Goal: Information Seeking & Learning: Learn about a topic

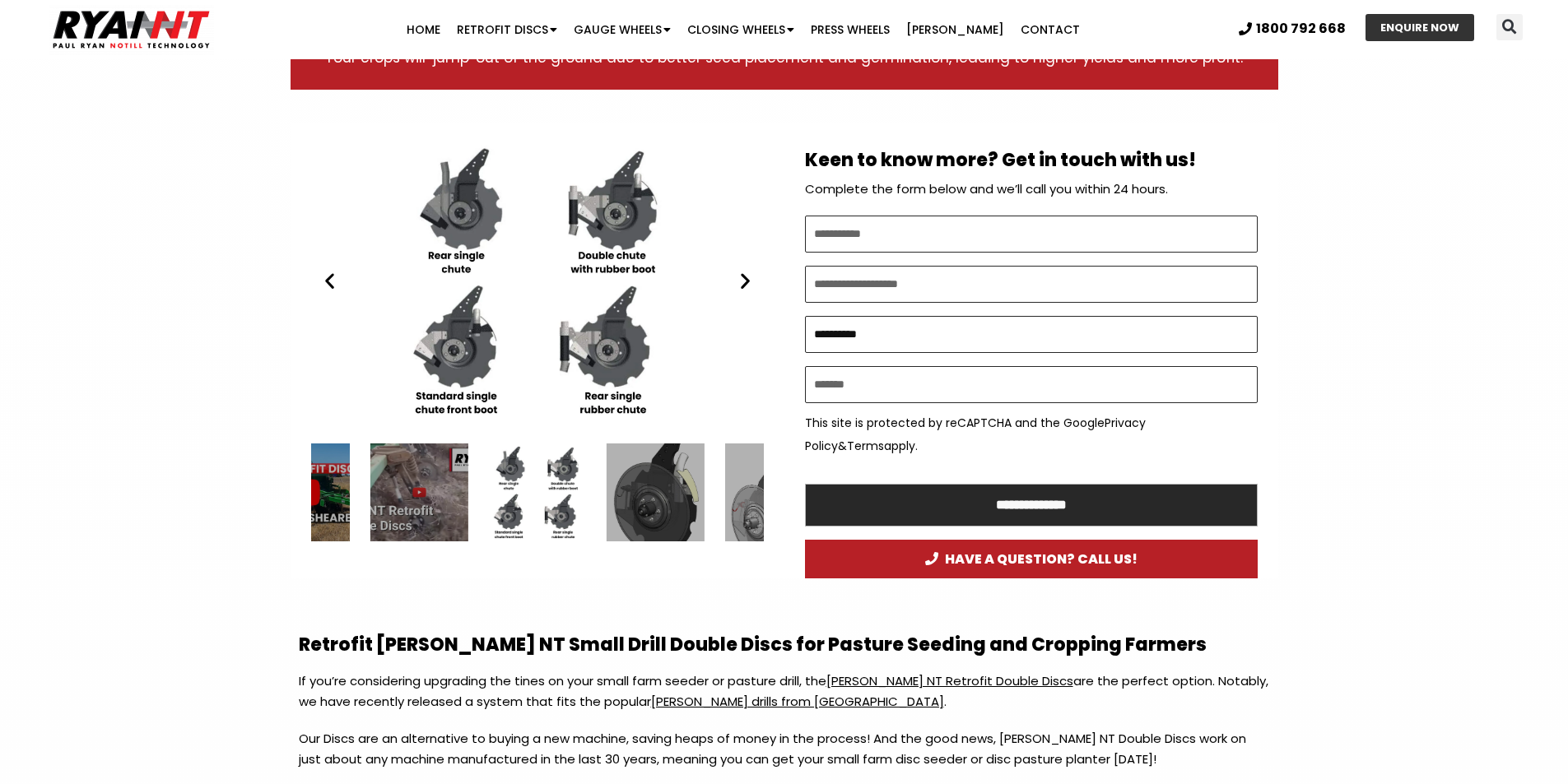
drag, startPoint x: 881, startPoint y: 334, endPoint x: 802, endPoint y: 335, distance: 79.0
click at [802, 335] on div "**********" at bounding box center [1032, 350] width 494 height 455
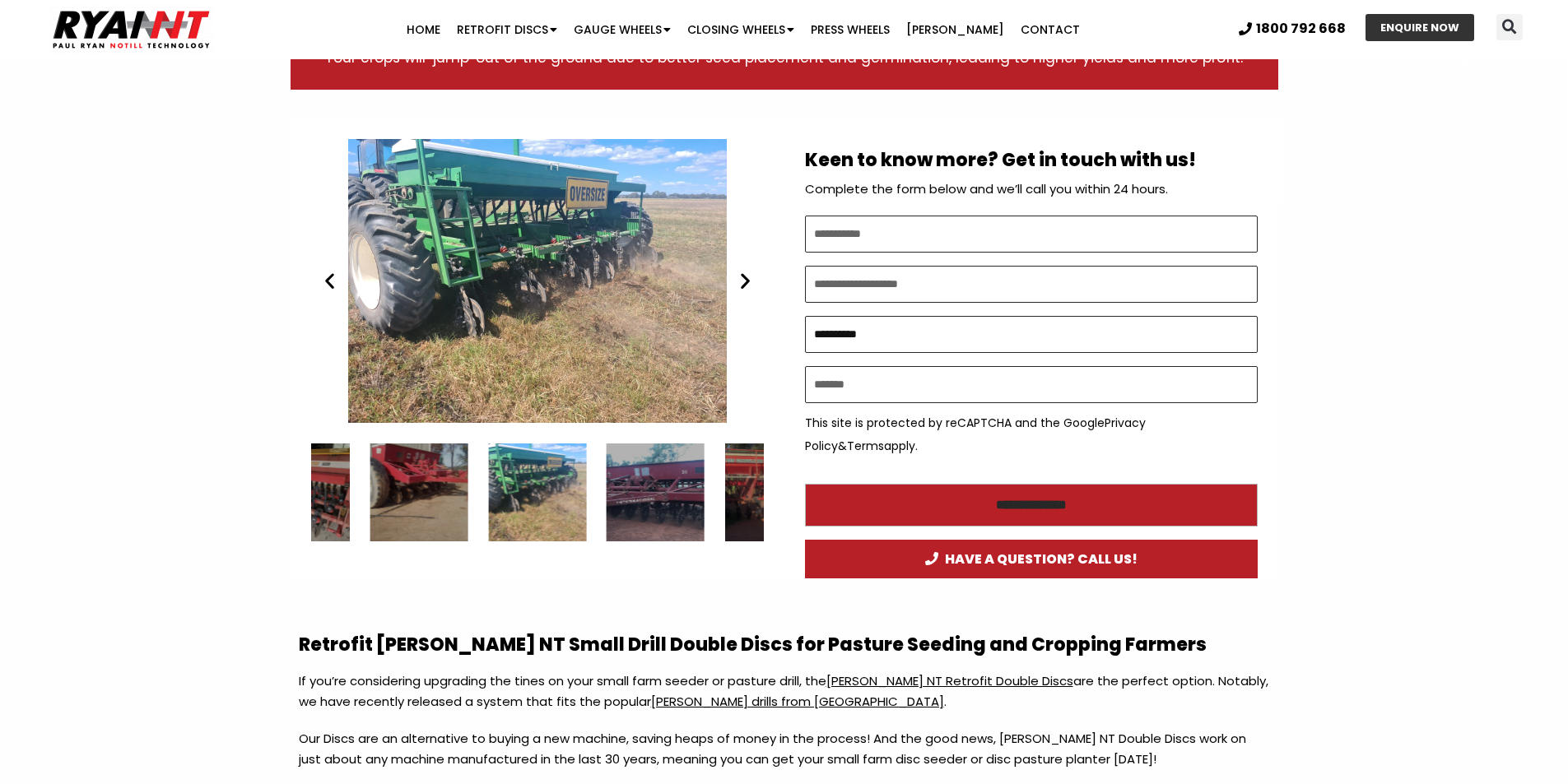
type input "**********"
click at [1012, 502] on input "**********" at bounding box center [1031, 504] width 453 height 42
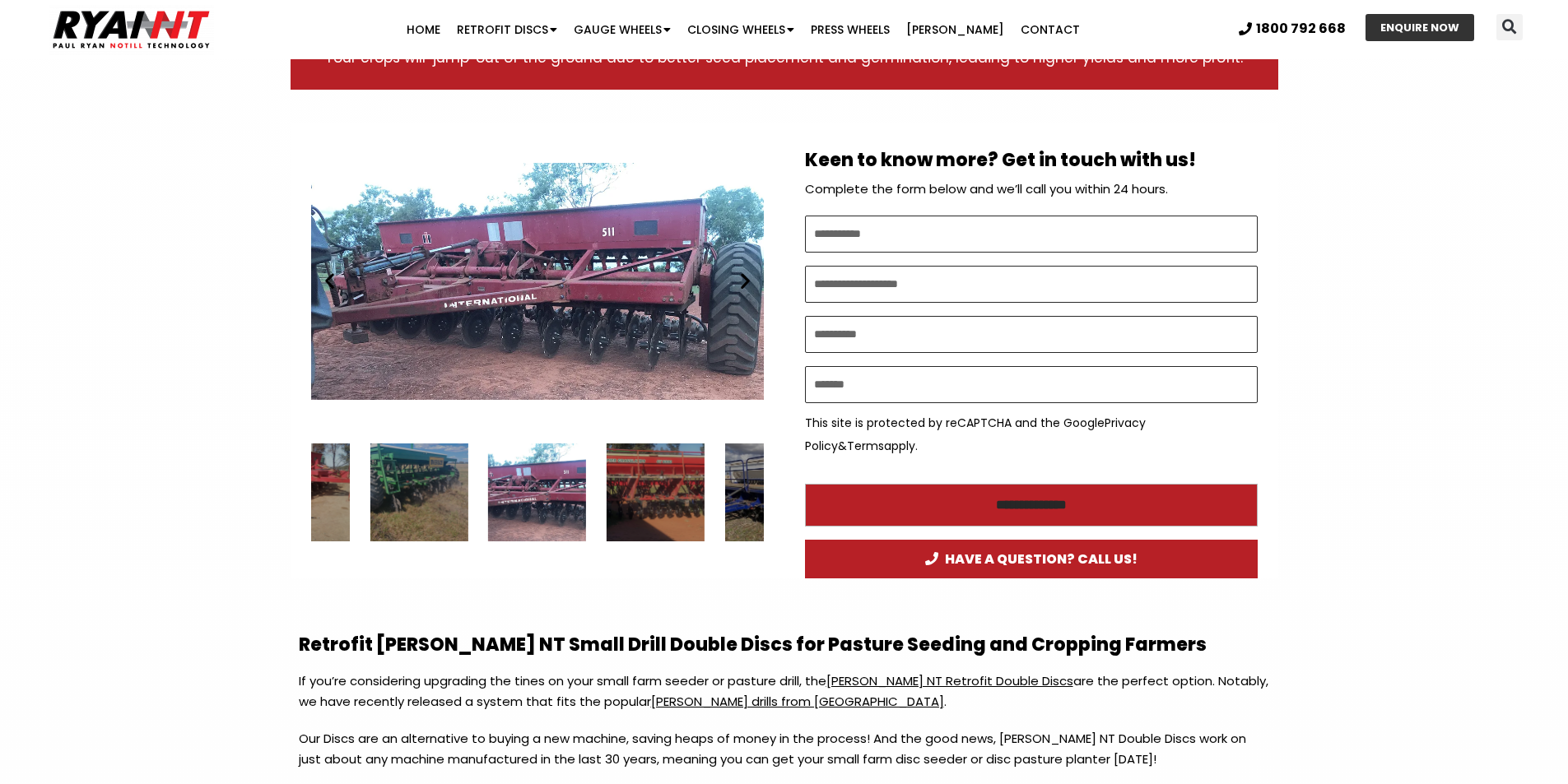
click at [1033, 498] on input "**********" at bounding box center [1031, 504] width 453 height 42
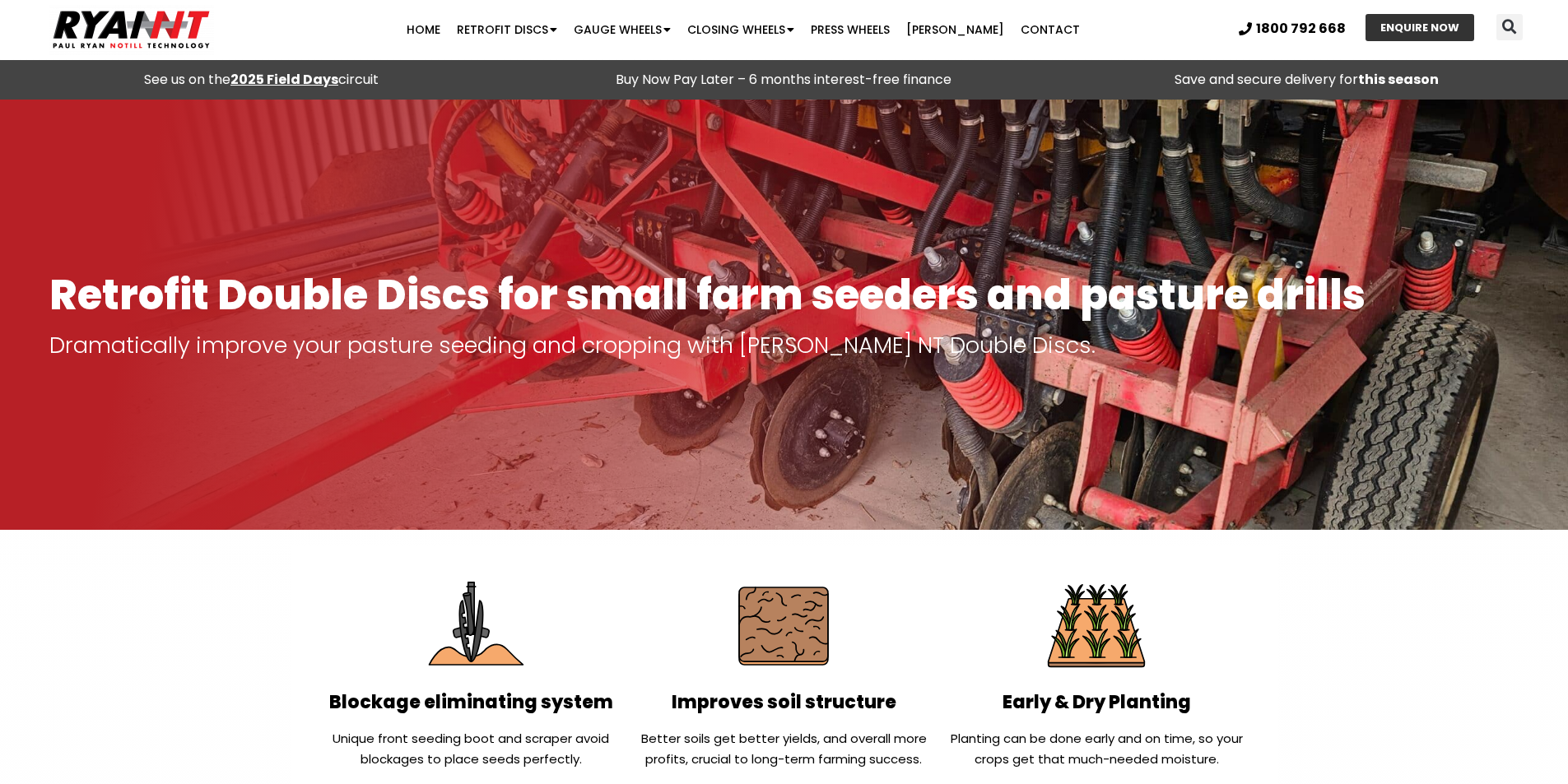
scroll to position [494, 0]
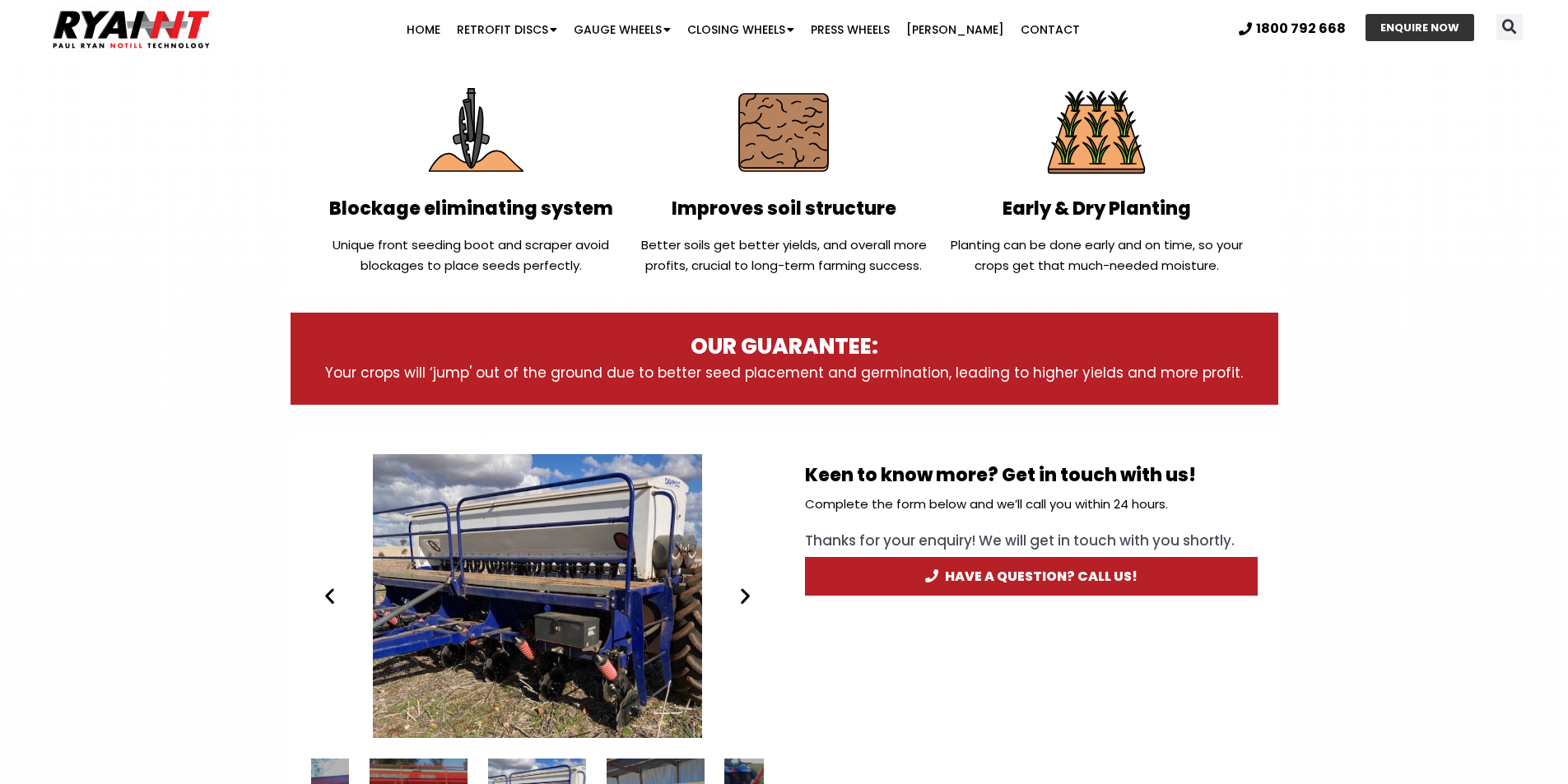
click at [741, 595] on icon "Next slide" at bounding box center [745, 595] width 20 height 20
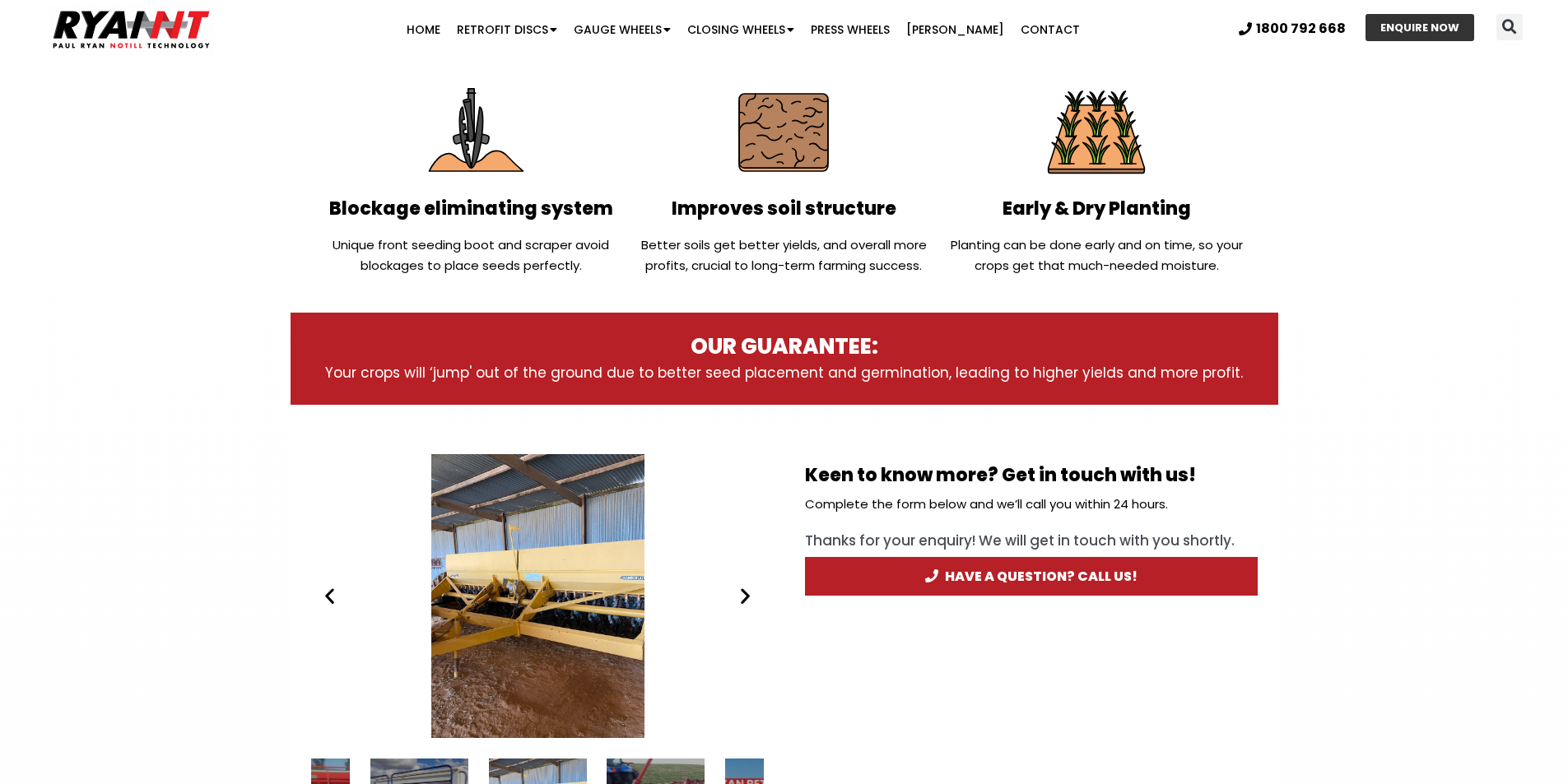
click at [559, 620] on div "Chamberlin Drill fitted with RYAN NT Double Discs discs small farm disc seeder" at bounding box center [536, 596] width 453 height 284
click at [557, 639] on div "Chamberlin Drill fitted with RYAN NT Double Discs discs small farm disc seeder" at bounding box center [536, 596] width 453 height 284
click at [746, 597] on icon "Next slide" at bounding box center [745, 595] width 20 height 20
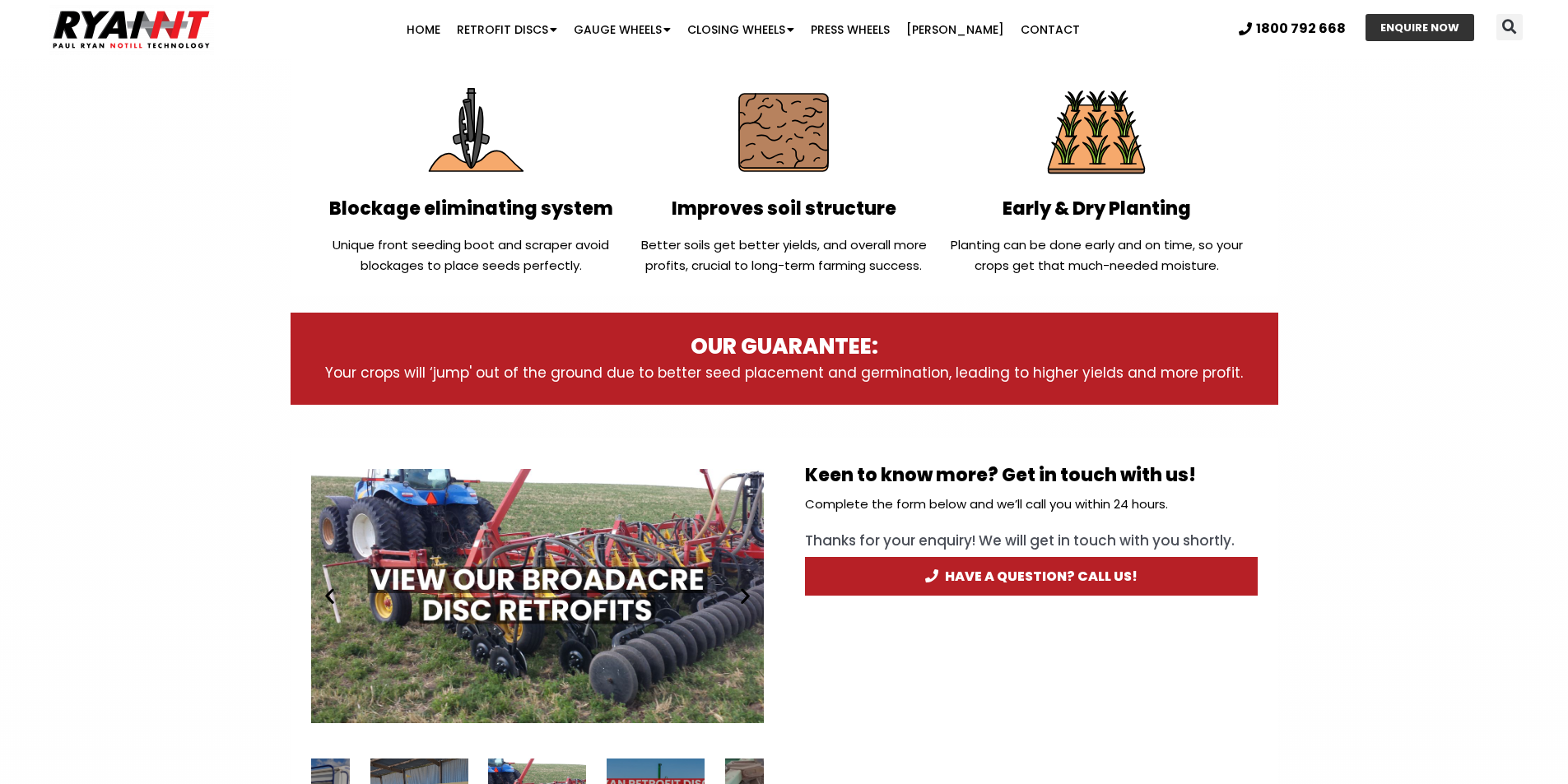
click at [744, 597] on icon "Next slide" at bounding box center [745, 595] width 20 height 20
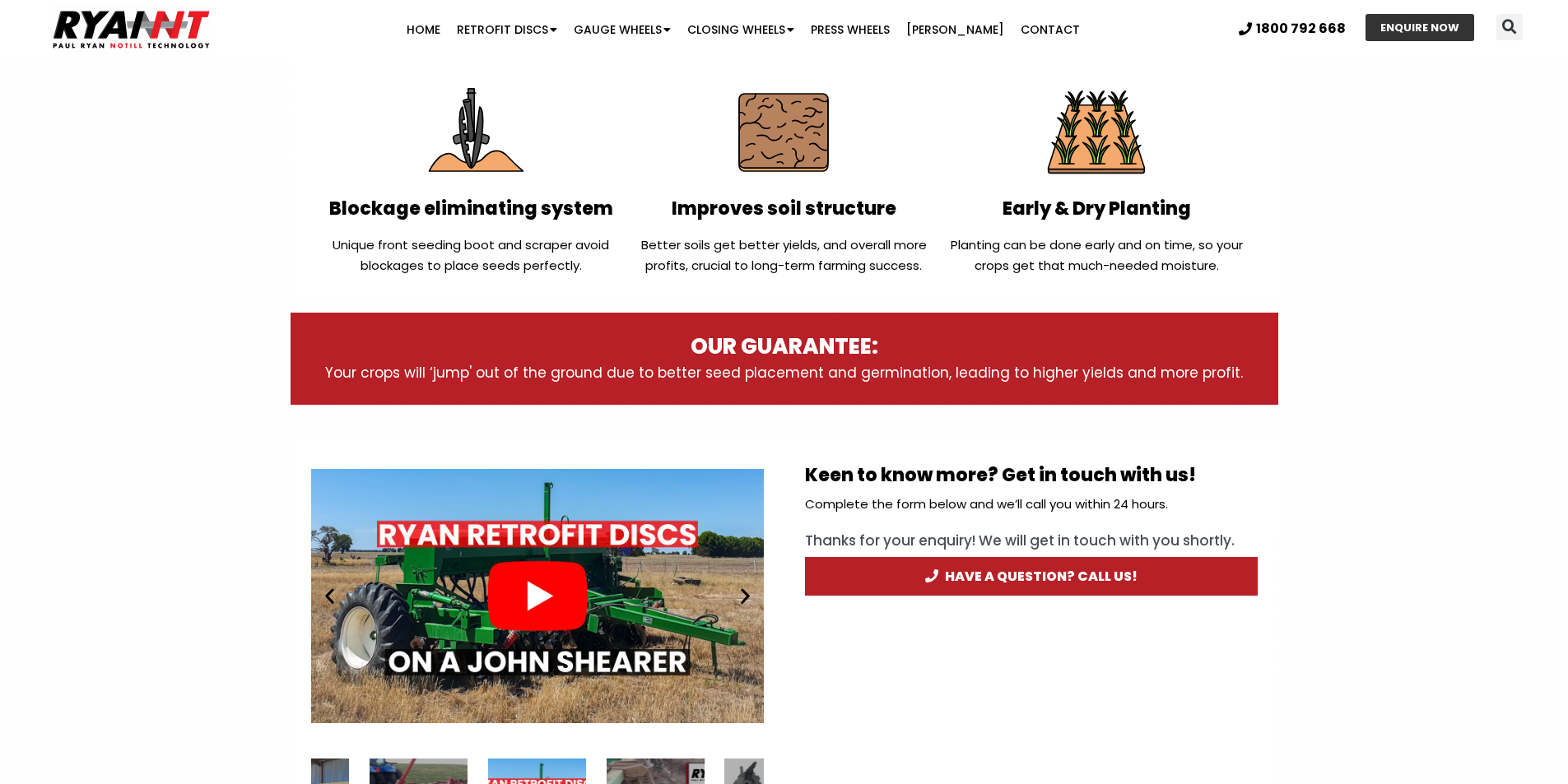
click at [744, 597] on icon "Next slide" at bounding box center [745, 595] width 20 height 20
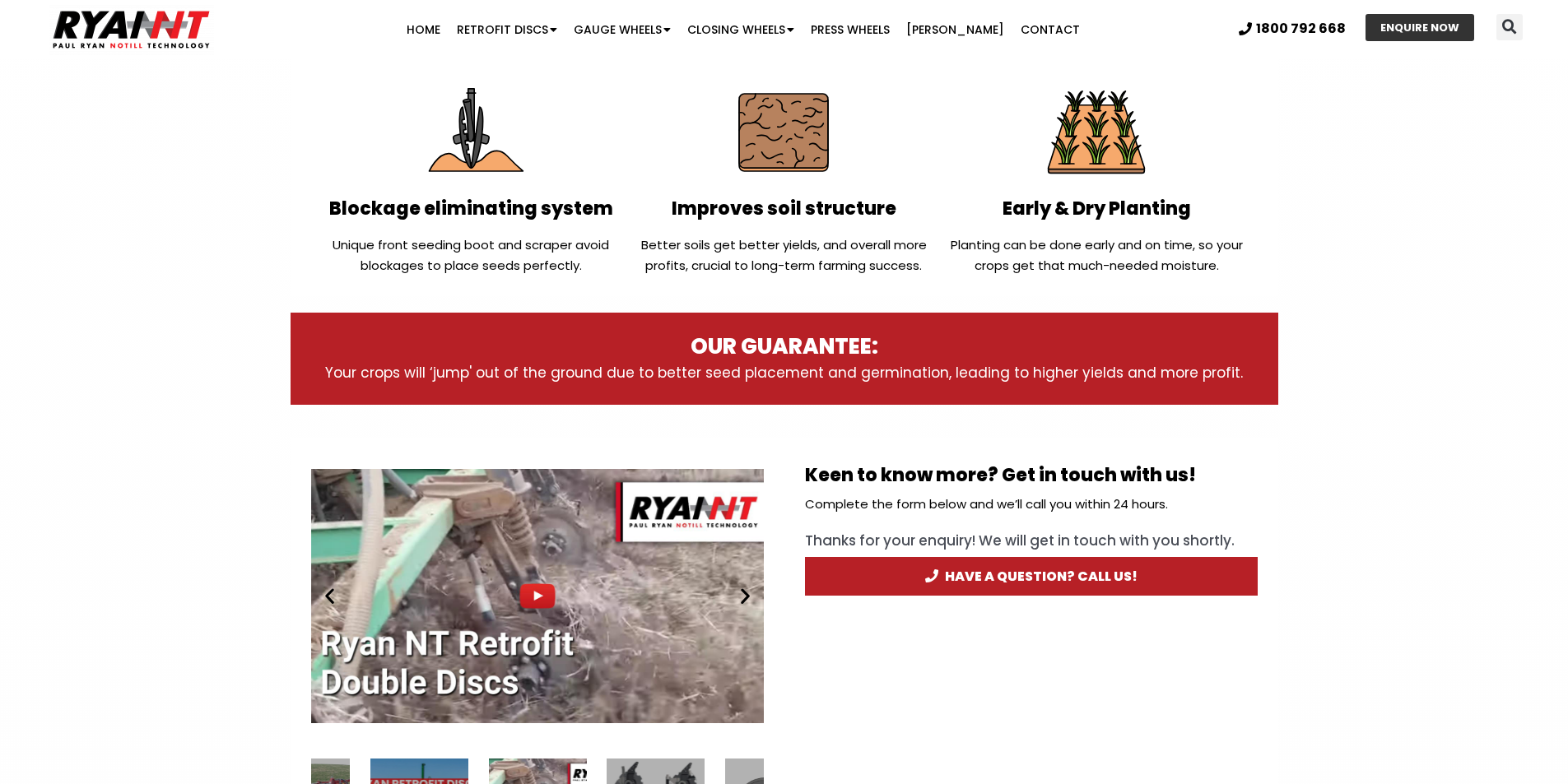
click at [743, 597] on icon "Next slide" at bounding box center [745, 595] width 20 height 20
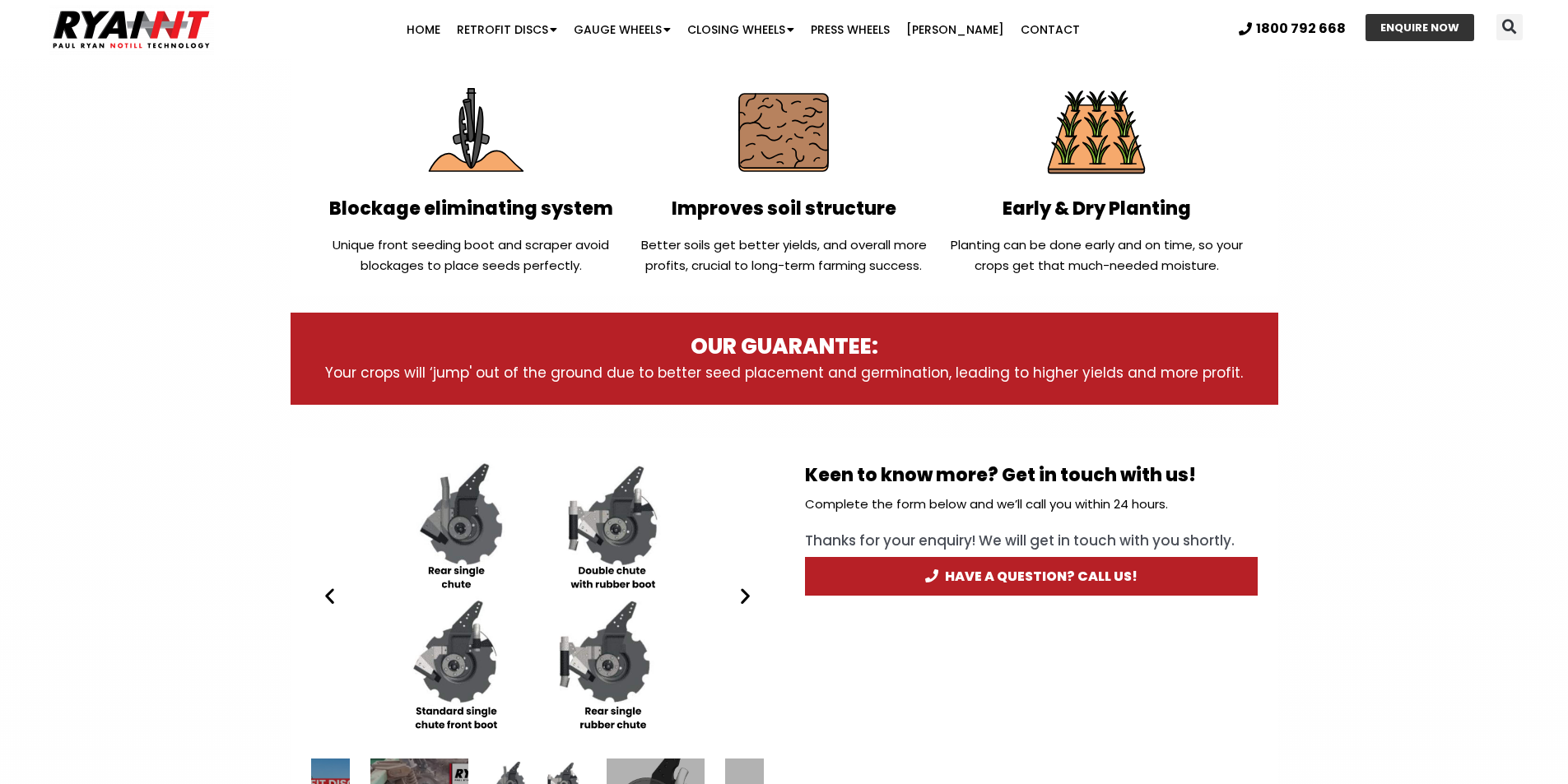
click at [743, 597] on icon "Next slide" at bounding box center [745, 595] width 20 height 20
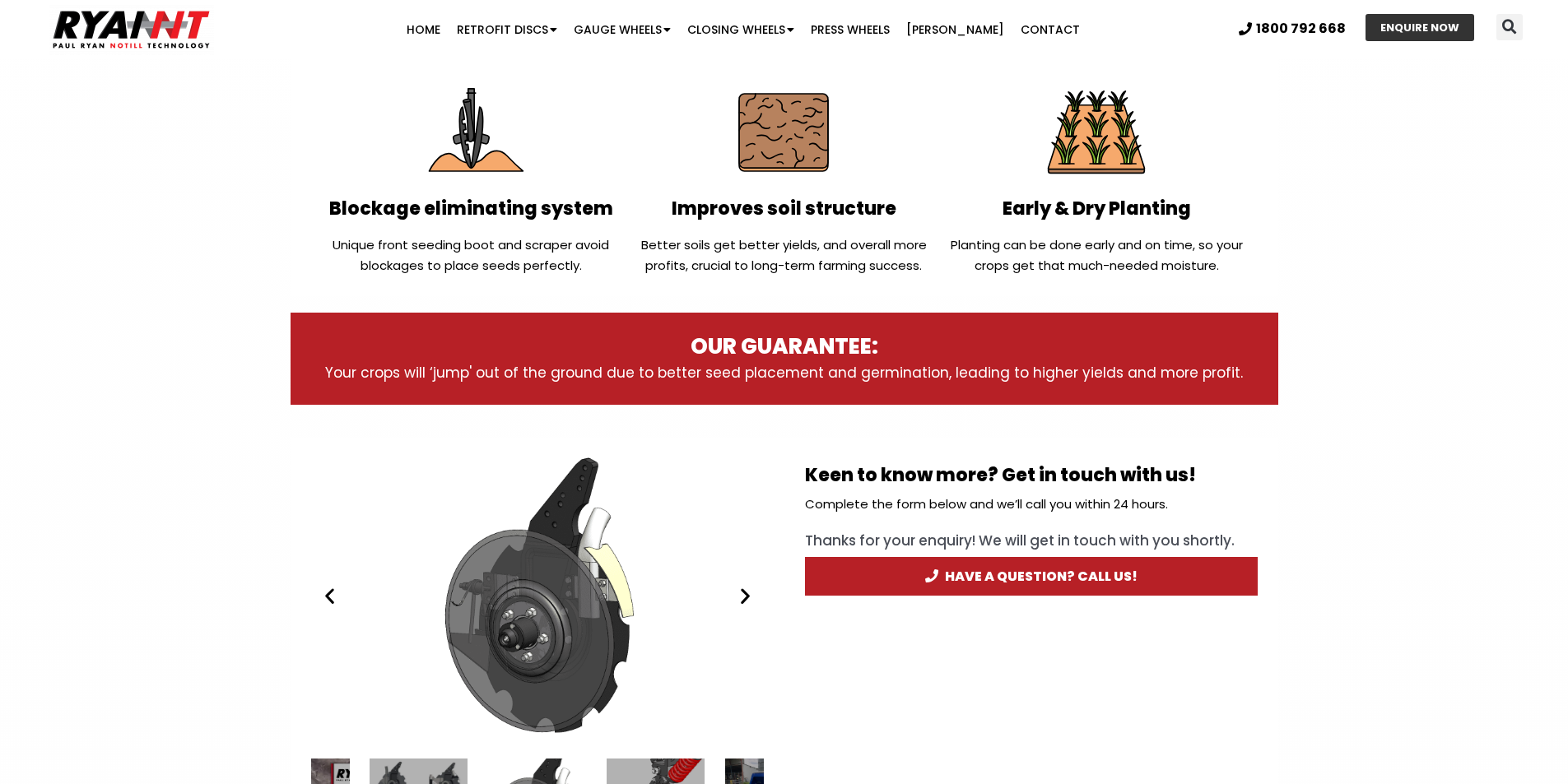
click at [743, 597] on icon "Next slide" at bounding box center [745, 595] width 20 height 20
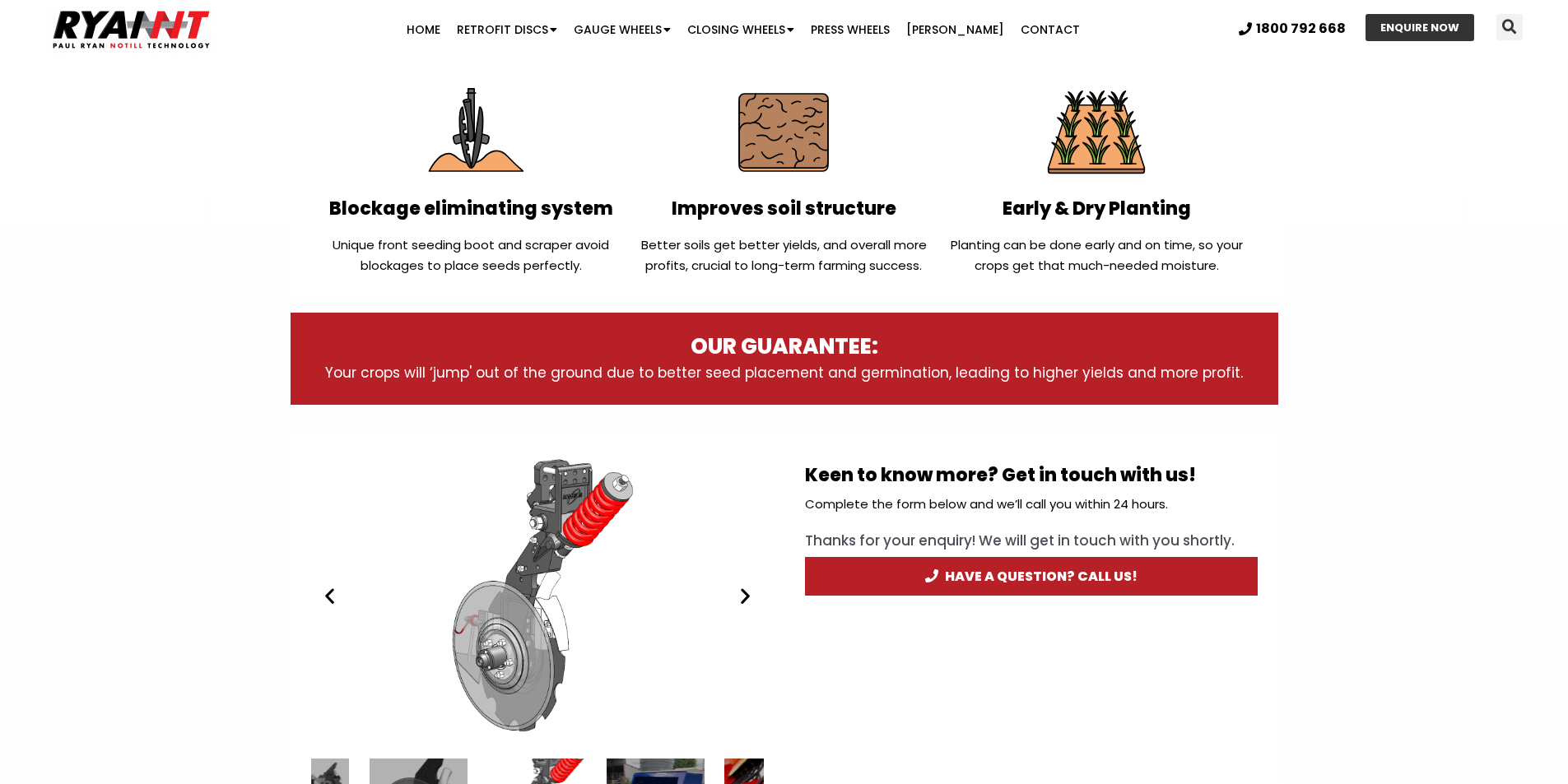
click at [743, 597] on icon "Next slide" at bounding box center [745, 595] width 20 height 20
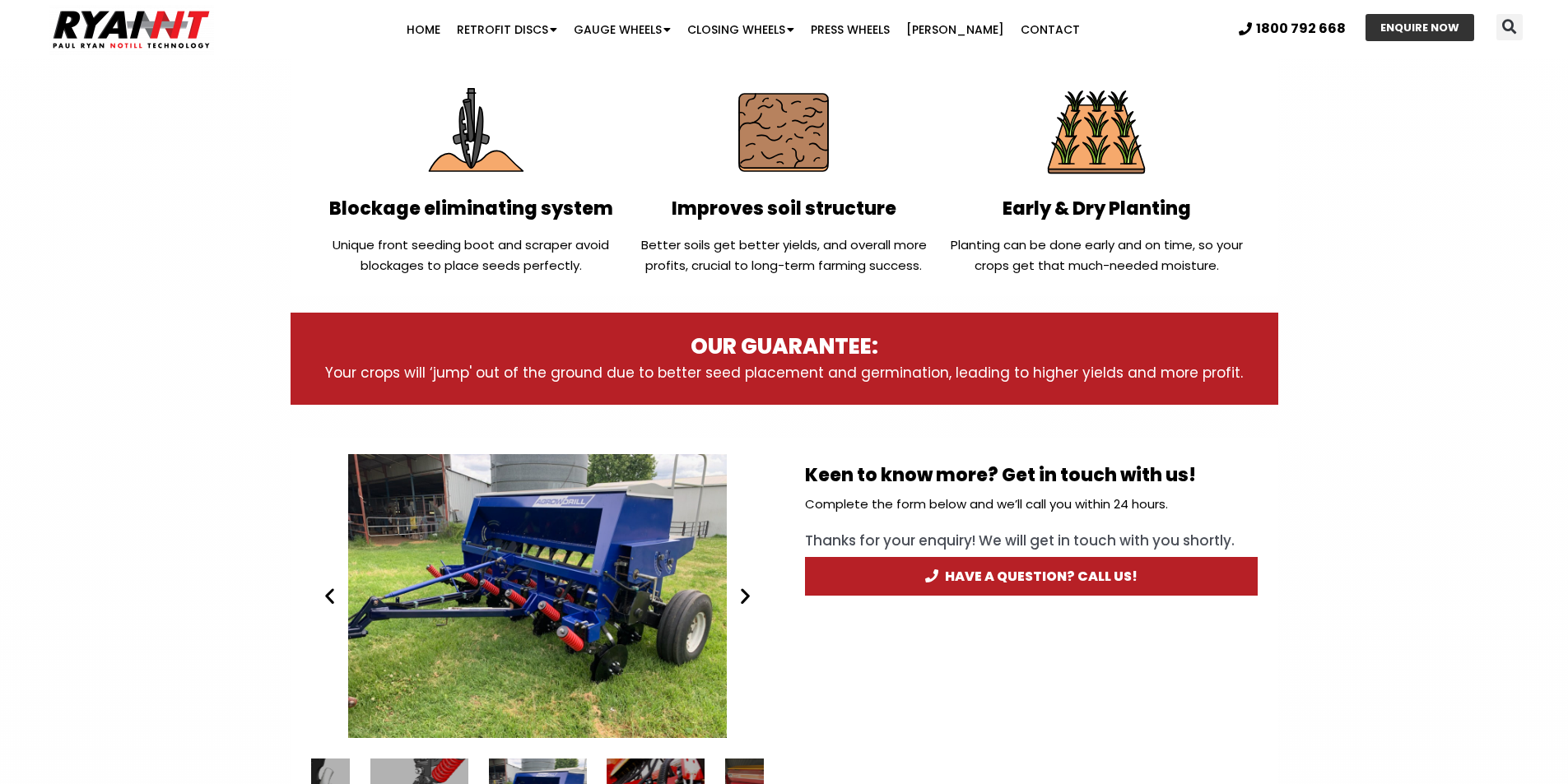
click at [743, 597] on icon "Next slide" at bounding box center [745, 595] width 20 height 20
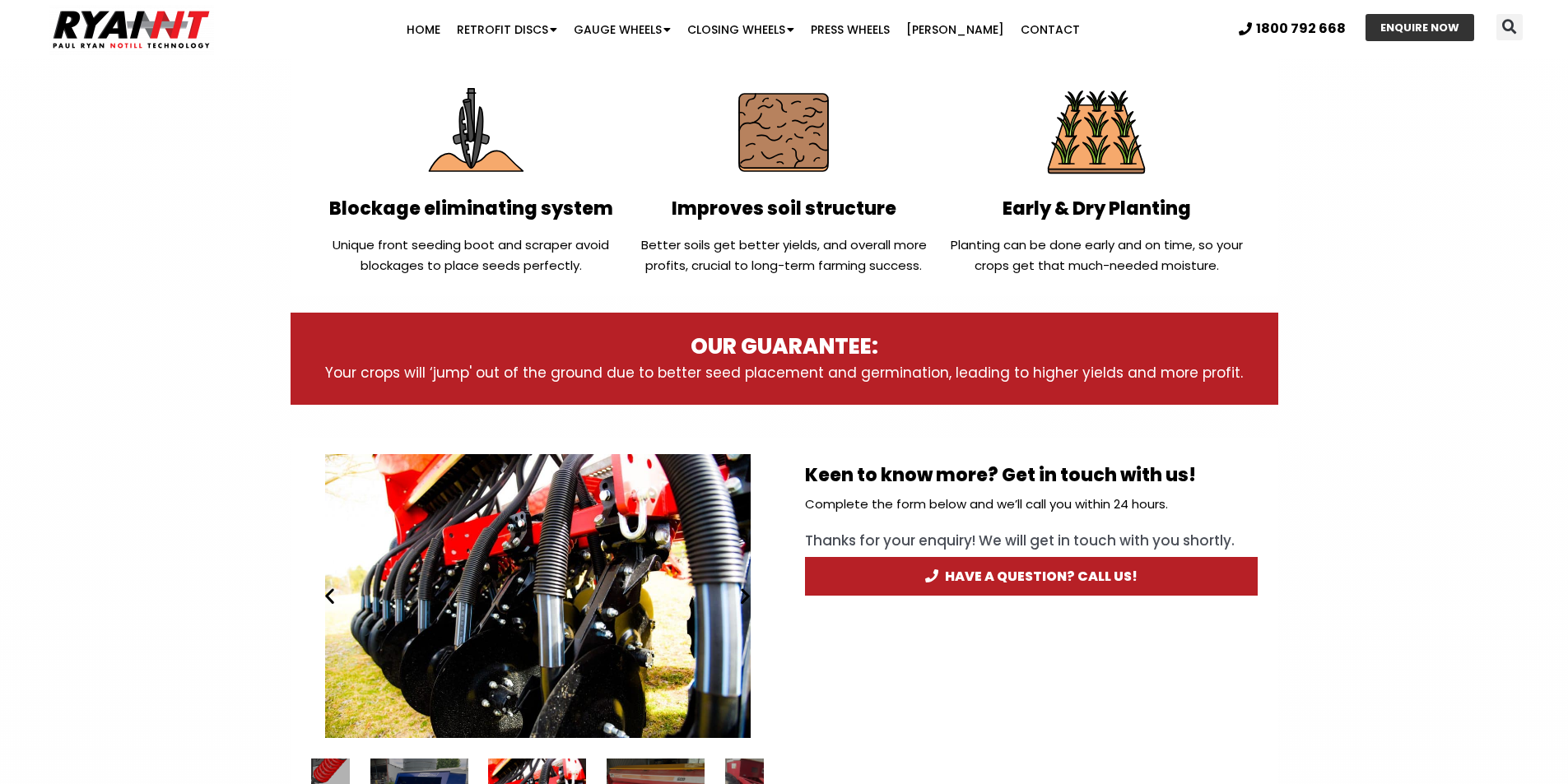
click at [743, 597] on icon "Next slide" at bounding box center [745, 595] width 20 height 20
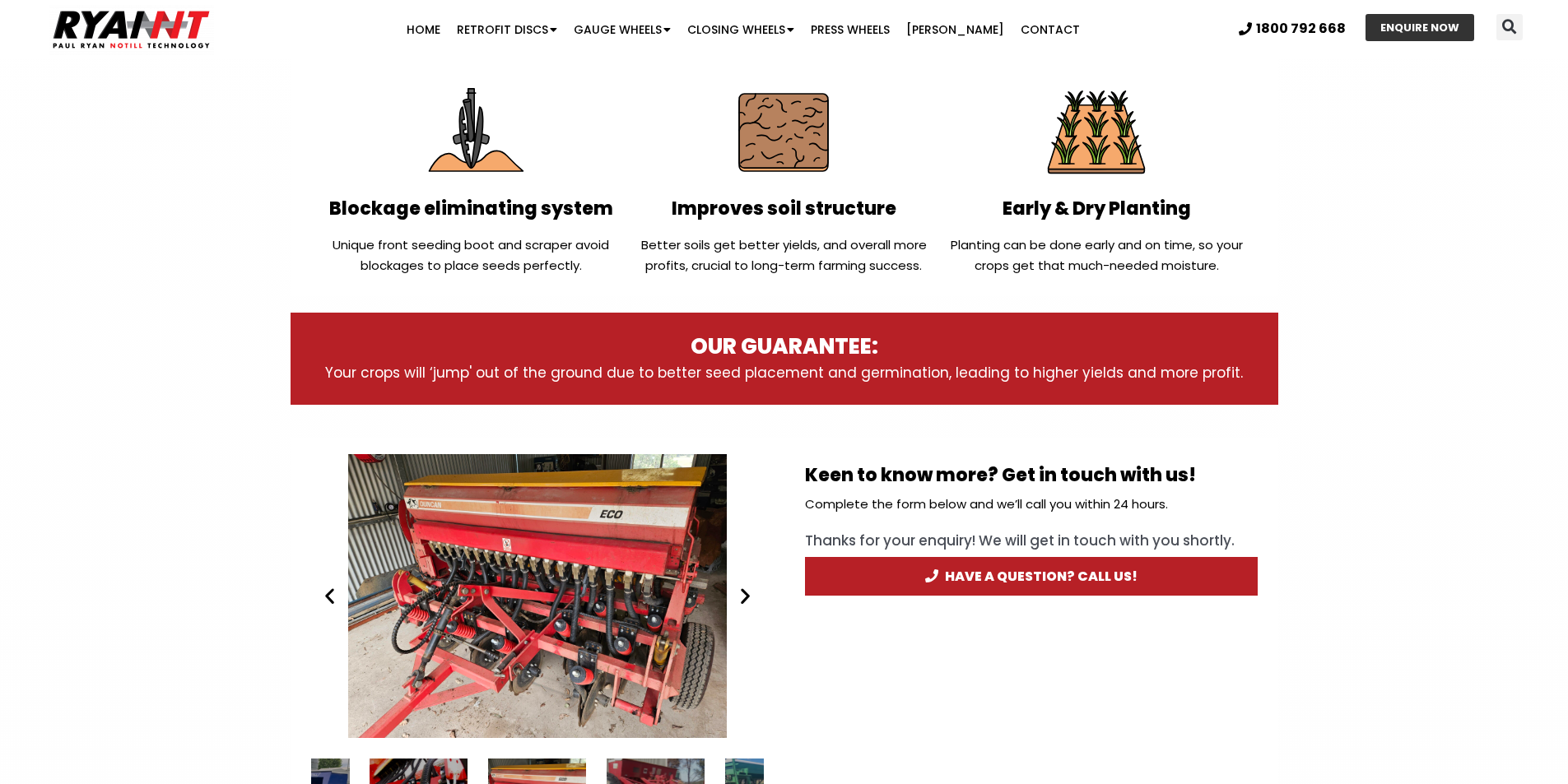
click at [743, 597] on icon "Next slide" at bounding box center [745, 595] width 20 height 20
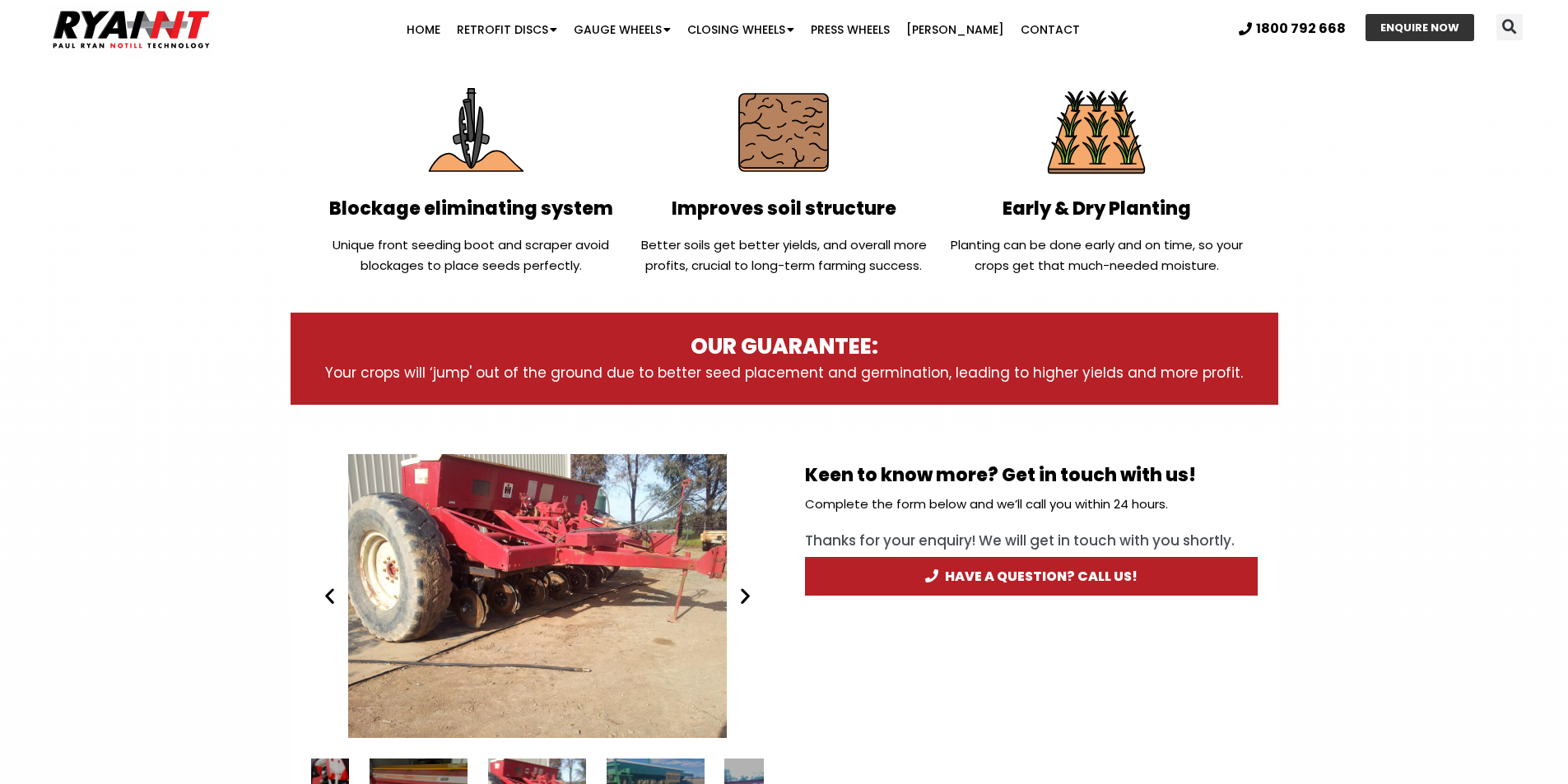
click at [743, 597] on icon "Next slide" at bounding box center [745, 595] width 20 height 20
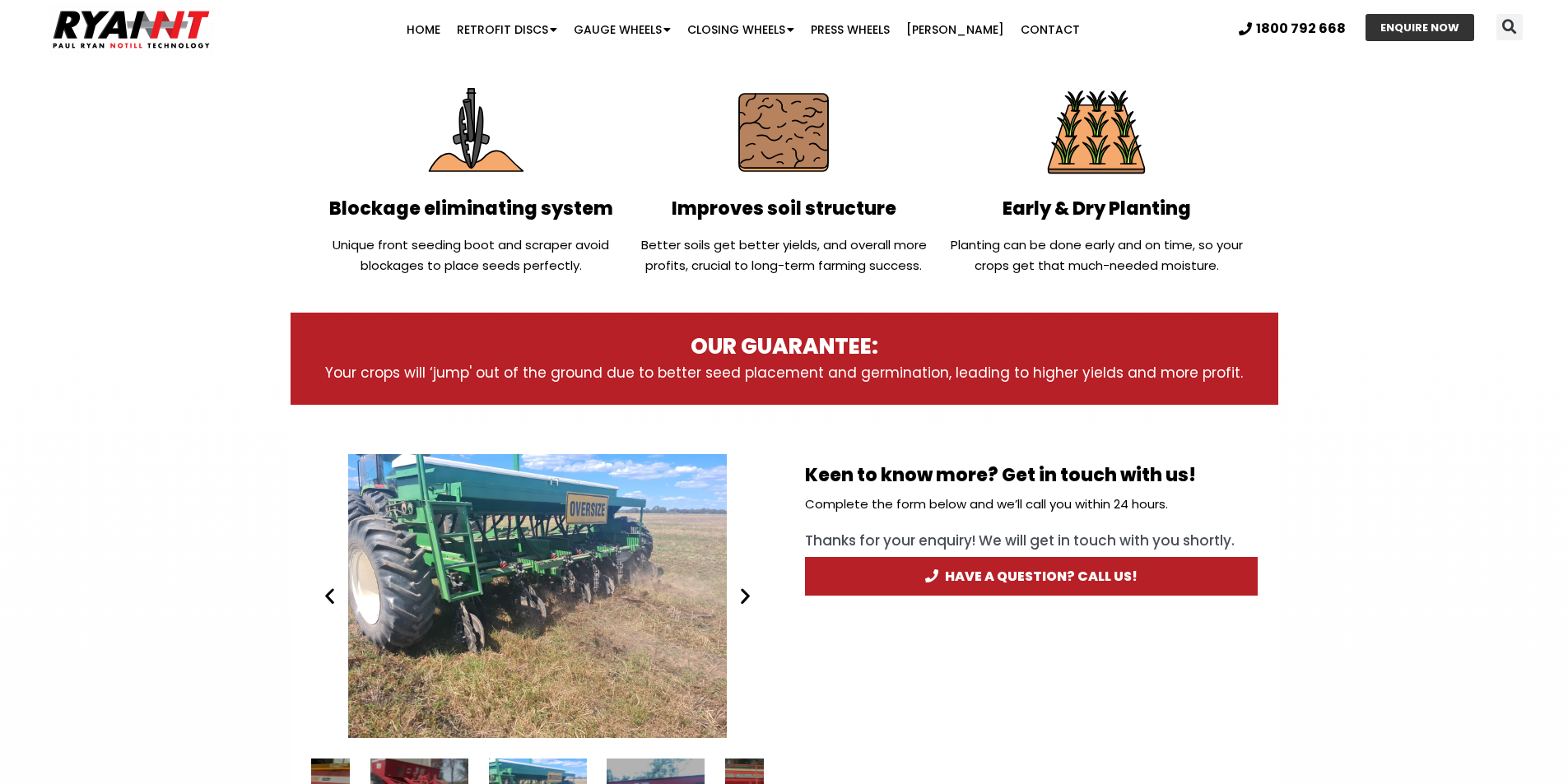
click at [742, 597] on icon "Next slide" at bounding box center [745, 595] width 20 height 20
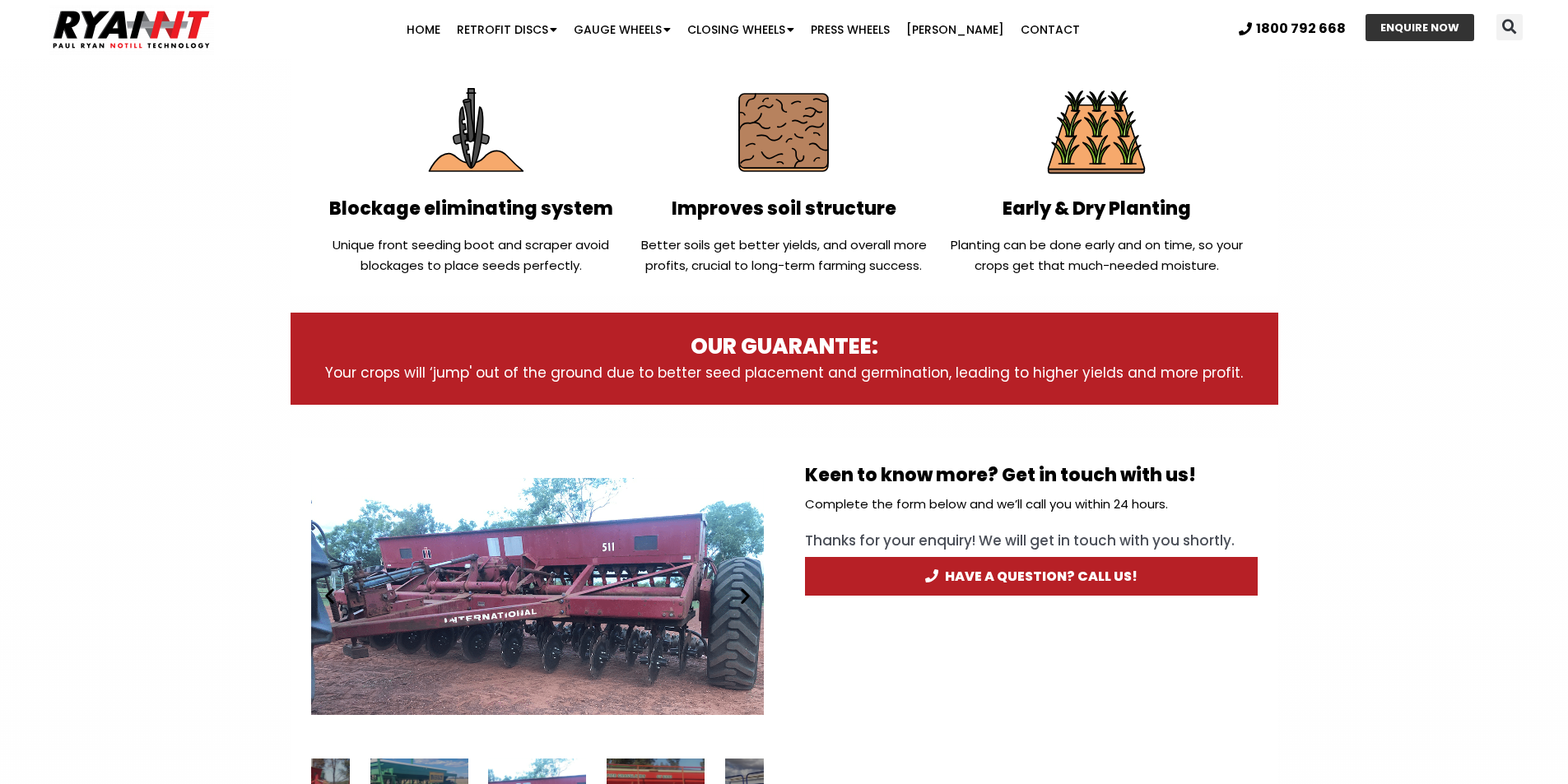
click at [742, 597] on icon "Next slide" at bounding box center [745, 595] width 20 height 20
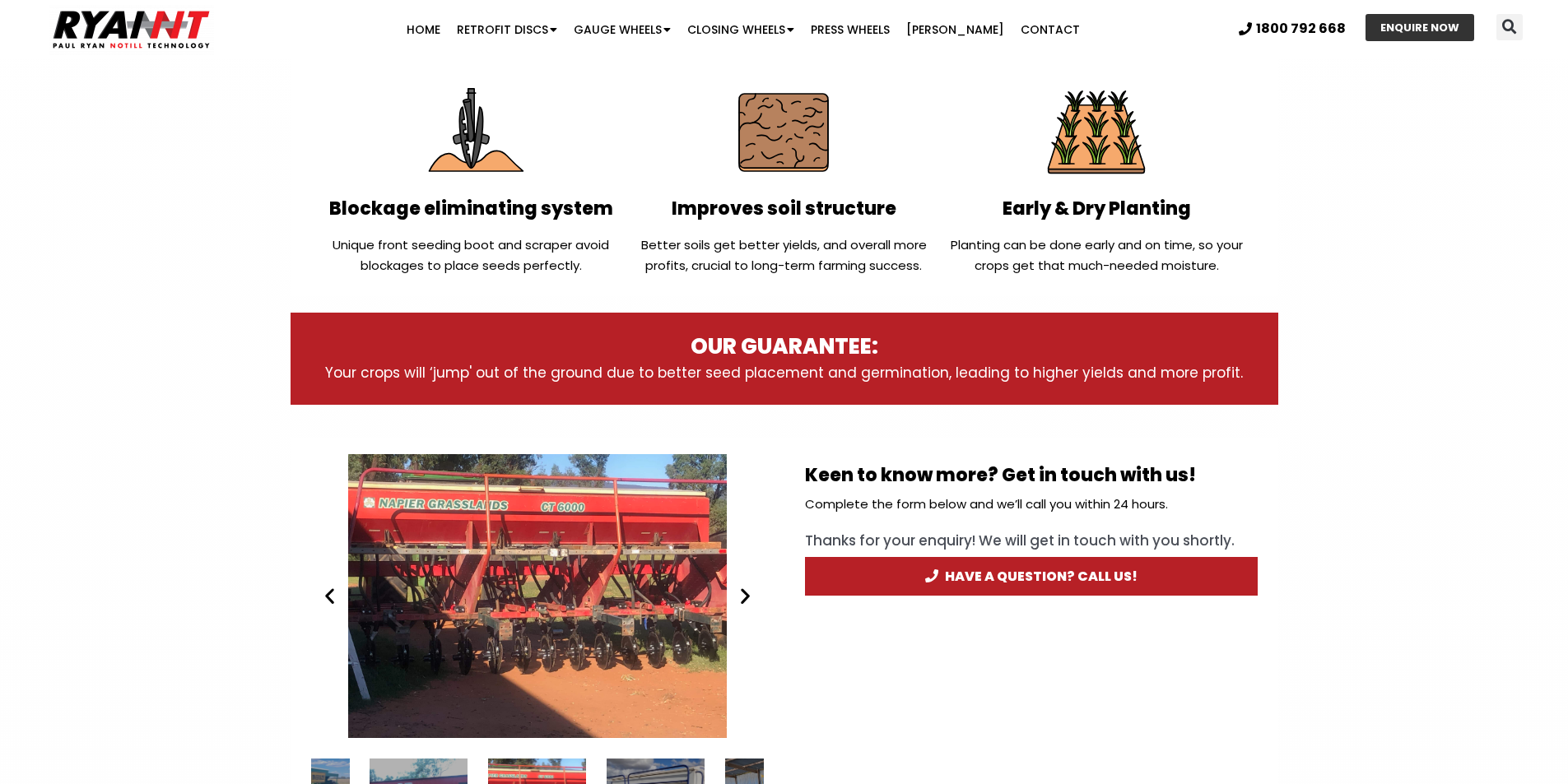
click at [742, 597] on icon "Next slide" at bounding box center [745, 595] width 20 height 20
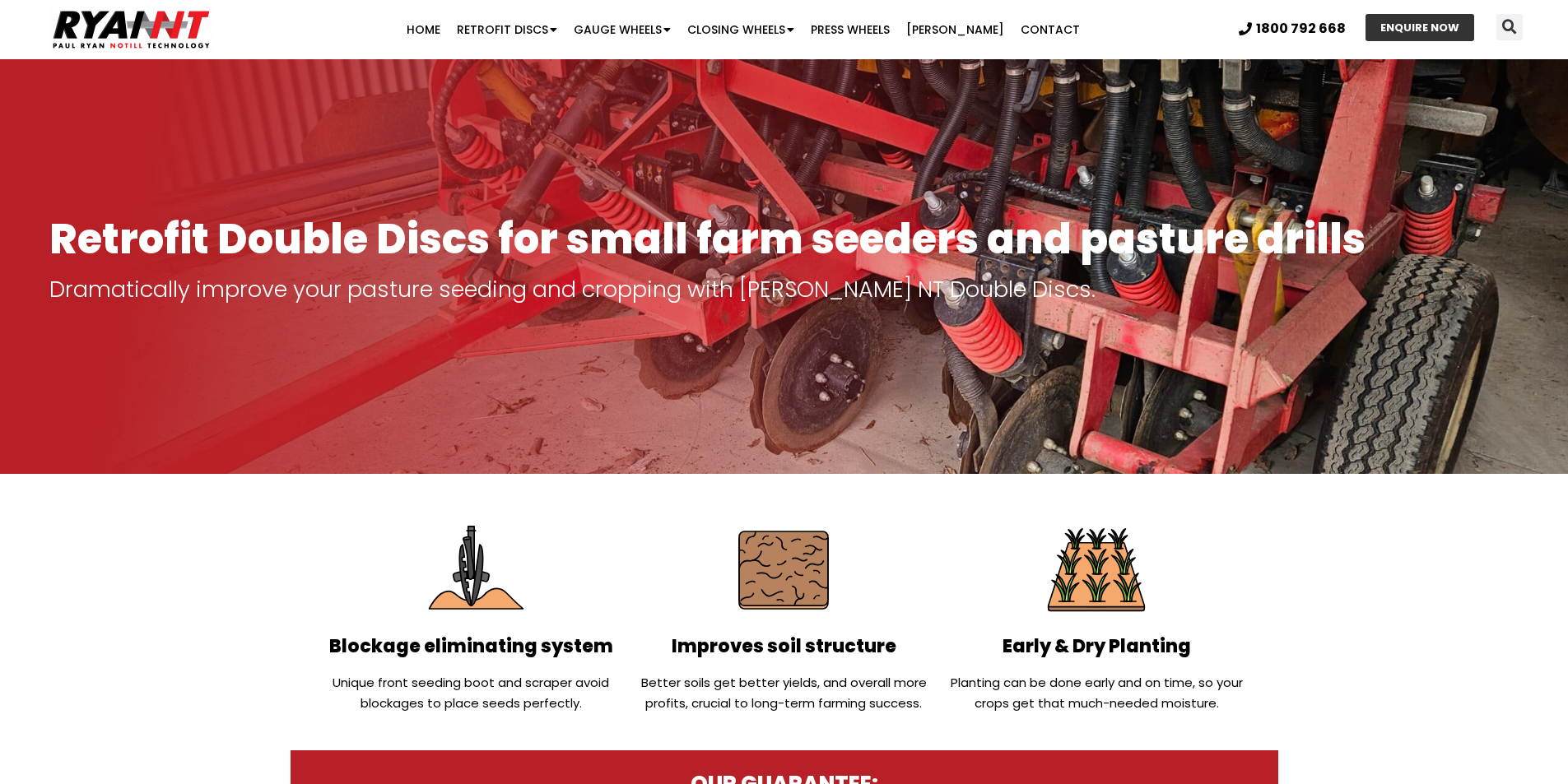
scroll to position [0, 0]
